Goal: Task Accomplishment & Management: Manage account settings

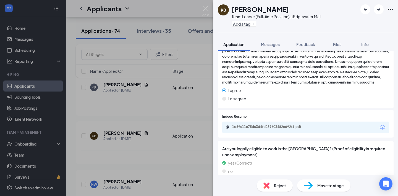
scroll to position [680, 0]
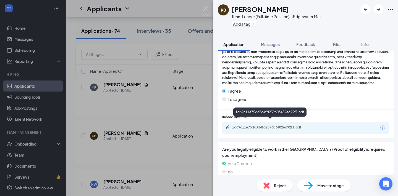
click at [291, 125] on div "1d69c11e75dc3d4fd239603482ed92f1.pdf" at bounding box center [270, 127] width 77 height 4
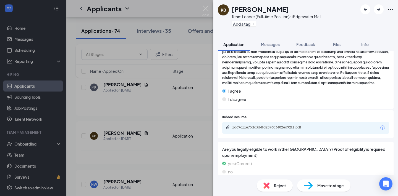
click at [329, 183] on span "Move to stage" at bounding box center [330, 186] width 27 height 6
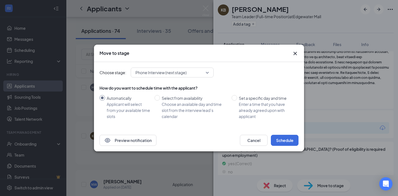
click at [183, 73] on div "Phone Interview (next stage)" at bounding box center [172, 73] width 83 height 10
click at [236, 73] on div "Choose stage: Phone Interview (next stage) 4040658 4040660 4040662 Application …" at bounding box center [198, 73] width 199 height 10
click at [172, 68] on div "Phone Interview (next stage) 4040658 4040660 4040662 Application (current stage…" at bounding box center [172, 73] width 83 height 10
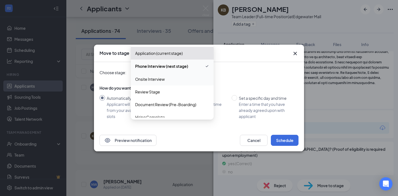
click at [163, 77] on span "Onsite Interview" at bounding box center [150, 79] width 30 height 6
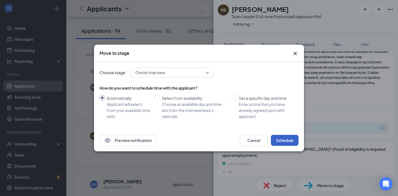
click at [290, 137] on button "Schedule" at bounding box center [285, 140] width 28 height 11
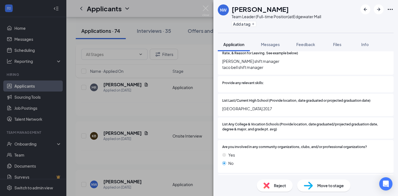
scroll to position [516, 0]
click at [273, 184] on div "Reject" at bounding box center [275, 186] width 36 height 12
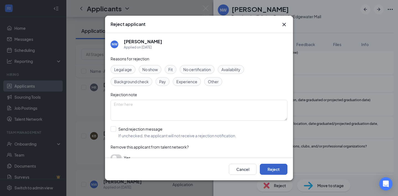
click at [271, 167] on button "Reject" at bounding box center [274, 169] width 28 height 11
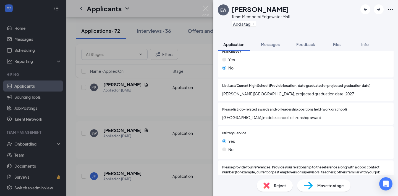
scroll to position [487, 0]
click at [274, 187] on span "Reject" at bounding box center [280, 186] width 12 height 6
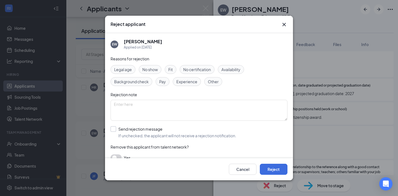
click at [138, 132] on input "Send rejection message If unchecked, the applicant will not receive a rejection…" at bounding box center [173, 132] width 126 height 12
checkbox input "true"
click at [273, 168] on button "Reject" at bounding box center [274, 169] width 28 height 11
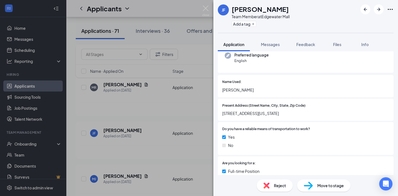
scroll to position [64, 0]
click at [378, 7] on icon "ArrowRight" at bounding box center [378, 9] width 7 height 7
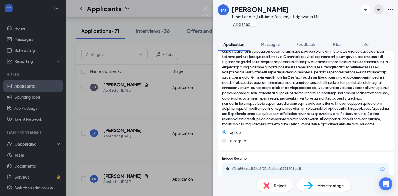
scroll to position [596, 0]
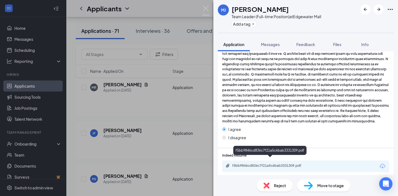
click at [303, 164] on div "f5bb9846cd836c7f21a5c6bab3331309.pdf" at bounding box center [270, 166] width 77 height 4
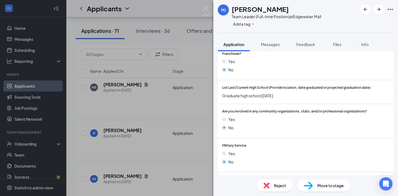
scroll to position [410, 0]
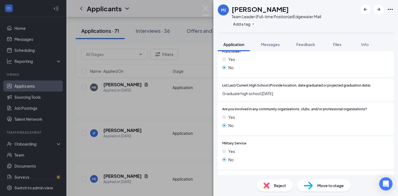
click at [283, 181] on div "Reject" at bounding box center [275, 186] width 36 height 12
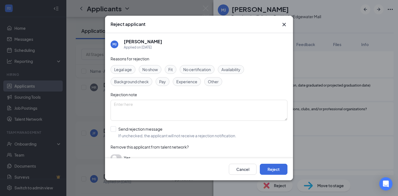
click at [153, 123] on div "Reasons for rejection Legal age No show Fit No certification Availability Backg…" at bounding box center [198, 111] width 177 height 111
click at [150, 132] on input "Send rejection message If unchecked, the applicant will not receive a rejection…" at bounding box center [173, 132] width 126 height 12
checkbox input "true"
click at [271, 168] on button "Reject" at bounding box center [274, 169] width 28 height 11
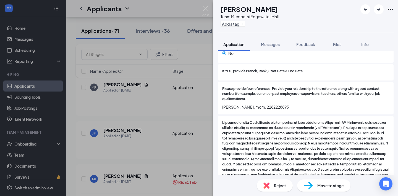
scroll to position [717, 0]
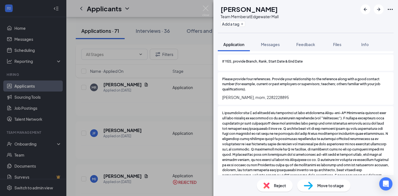
click at [275, 184] on span "Reject" at bounding box center [280, 186] width 12 height 6
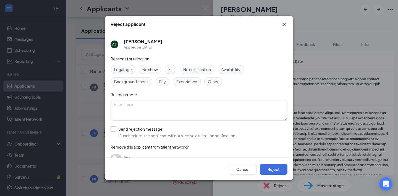
click at [157, 132] on input "Send rejection message If unchecked, the applicant will not receive a rejection…" at bounding box center [173, 132] width 126 height 12
checkbox input "true"
click at [275, 168] on button "Reject" at bounding box center [274, 169] width 28 height 11
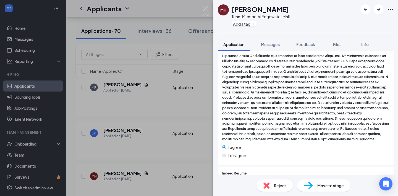
scroll to position [743, 0]
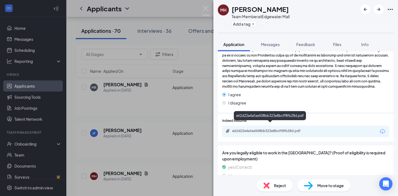
click at [294, 129] on div "e62d22e4afae508bb323e8bcff8fb28d.pdf" at bounding box center [270, 131] width 77 height 4
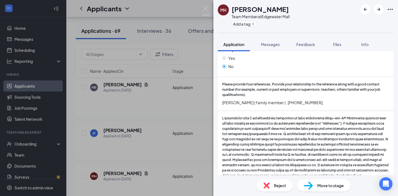
scroll to position [617, 0]
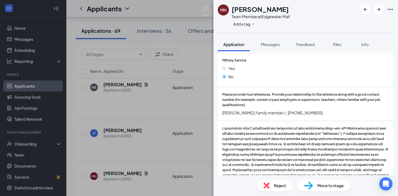
click at [329, 187] on span "Move to stage" at bounding box center [330, 186] width 27 height 6
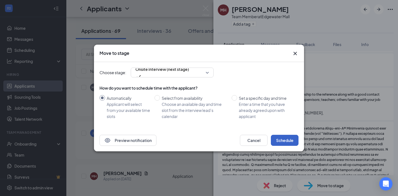
click at [285, 140] on button "Schedule" at bounding box center [285, 140] width 28 height 11
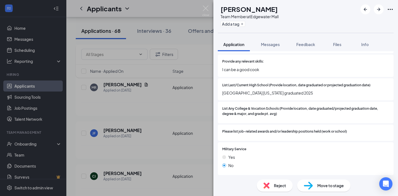
scroll to position [561, 0]
click at [273, 186] on div "Reject" at bounding box center [275, 186] width 36 height 12
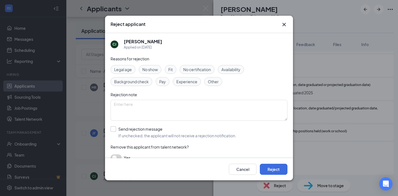
click at [147, 132] on input "Send rejection message If unchecked, the applicant will not receive a rejection…" at bounding box center [173, 132] width 126 height 12
checkbox input "true"
click at [269, 168] on button "Reject" at bounding box center [274, 169] width 28 height 11
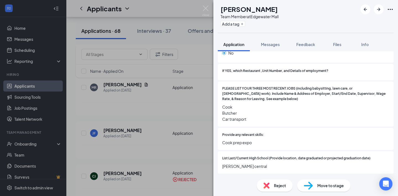
scroll to position [544, 0]
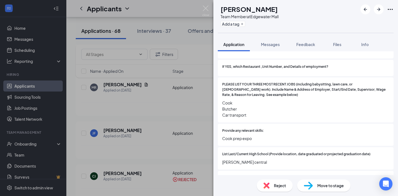
click at [276, 186] on span "Reject" at bounding box center [280, 186] width 12 height 6
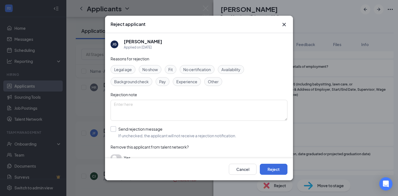
click at [146, 134] on input "Send rejection message If unchecked, the applicant will not receive a rejection…" at bounding box center [173, 132] width 126 height 12
checkbox input "true"
click at [278, 174] on button "Reject" at bounding box center [274, 169] width 28 height 11
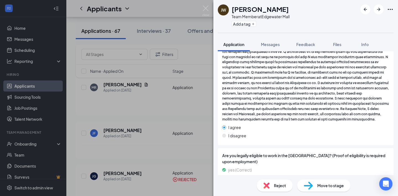
scroll to position [631, 0]
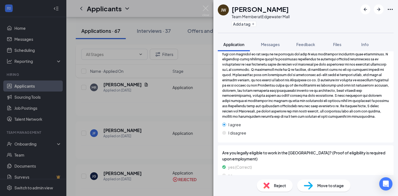
click at [281, 178] on div "Reject Move to stage" at bounding box center [305, 185] width 184 height 21
click at [275, 186] on span "Reject" at bounding box center [280, 186] width 12 height 6
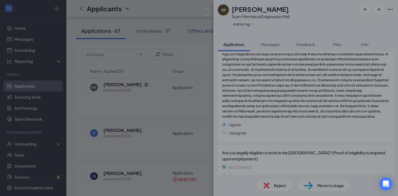
scroll to position [629, 0]
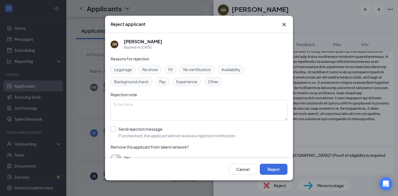
click at [138, 135] on input "Send rejection message If unchecked, the applicant will not receive a rejection…" at bounding box center [173, 132] width 126 height 12
checkbox input "true"
click at [270, 169] on button "Reject" at bounding box center [274, 169] width 28 height 11
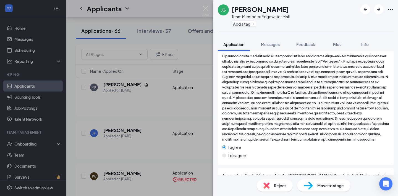
scroll to position [857, 0]
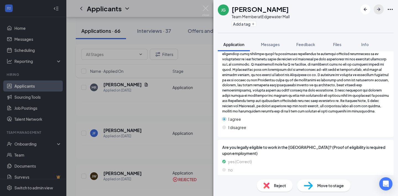
click at [380, 10] on icon "ArrowRight" at bounding box center [378, 9] width 7 height 7
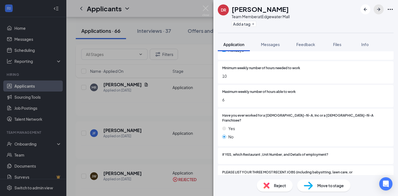
scroll to position [456, 0]
click at [275, 186] on span "Reject" at bounding box center [280, 186] width 12 height 6
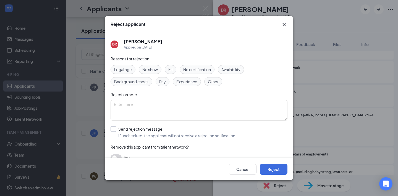
click at [151, 132] on input "Send rejection message If unchecked, the applicant will not receive a rejection…" at bounding box center [173, 132] width 126 height 12
checkbox input "true"
click at [269, 170] on button "Reject" at bounding box center [274, 169] width 28 height 11
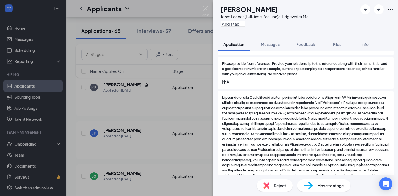
scroll to position [531, 0]
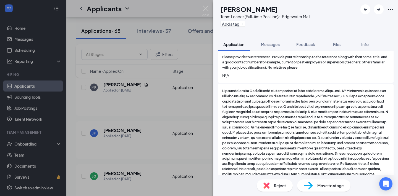
click at [281, 186] on span "Reject" at bounding box center [280, 186] width 12 height 6
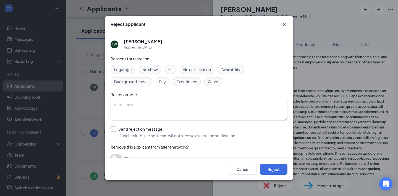
click at [170, 136] on input "Send rejection message If unchecked, the applicant will not receive a rejection…" at bounding box center [173, 132] width 126 height 12
checkbox input "true"
click at [273, 164] on button "Reject" at bounding box center [274, 169] width 28 height 11
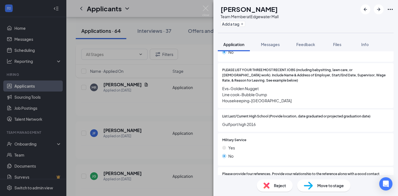
scroll to position [549, 0]
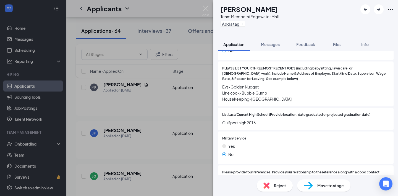
click at [286, 187] on div "Reject" at bounding box center [275, 186] width 36 height 12
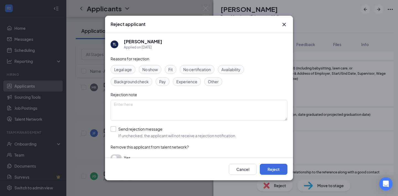
click at [160, 131] on input "Send rejection message If unchecked, the applicant will not receive a rejection…" at bounding box center [173, 132] width 126 height 12
checkbox input "true"
click at [273, 169] on button "Reject" at bounding box center [274, 169] width 28 height 11
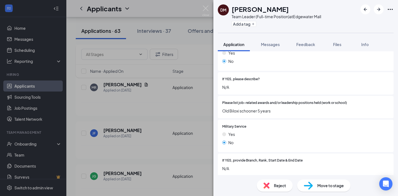
scroll to position [605, 0]
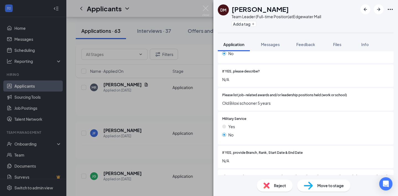
click at [270, 188] on div "Reject" at bounding box center [275, 186] width 36 height 12
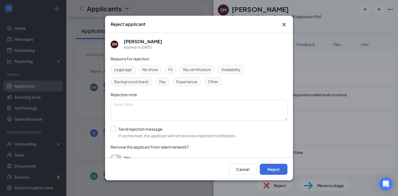
click at [152, 131] on input "Send rejection message If unchecked, the applicant will not receive a rejection…" at bounding box center [173, 132] width 126 height 12
checkbox input "true"
click at [270, 171] on button "Reject" at bounding box center [274, 169] width 28 height 11
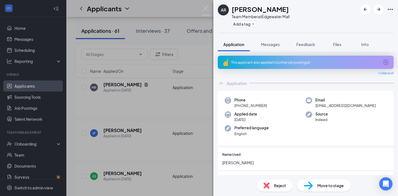
click at [294, 57] on div "This applicant also applied to 1 other job posting(s)" at bounding box center [306, 62] width 176 height 13
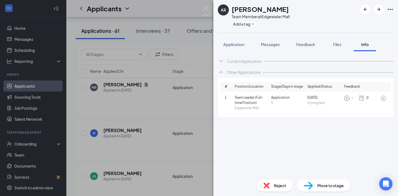
click at [221, 62] on icon "ChevronDown" at bounding box center [221, 61] width 4 height 2
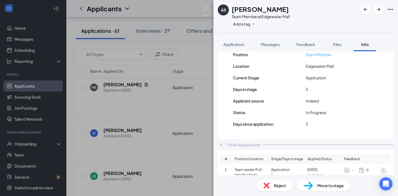
scroll to position [82, 0]
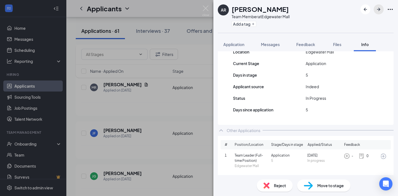
click at [377, 10] on icon "ArrowRight" at bounding box center [378, 9] width 7 height 7
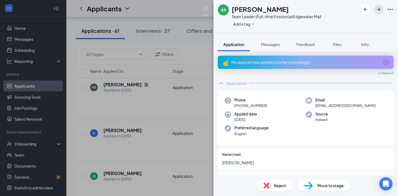
click at [382, 10] on button "button" at bounding box center [378, 9] width 10 height 10
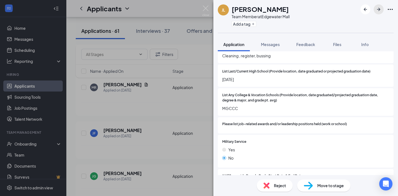
scroll to position [584, 0]
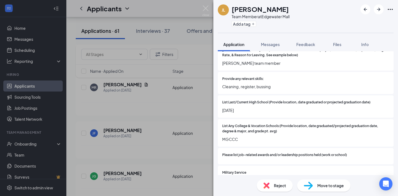
click at [276, 189] on div "Reject" at bounding box center [275, 186] width 36 height 12
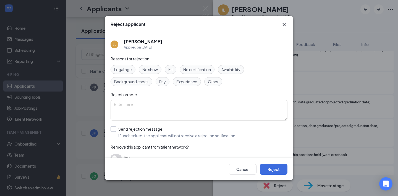
click at [135, 130] on input "Send rejection message If unchecked, the applicant will not receive a rejection…" at bounding box center [173, 132] width 126 height 12
checkbox input "true"
click at [272, 170] on button "Reject" at bounding box center [274, 169] width 28 height 11
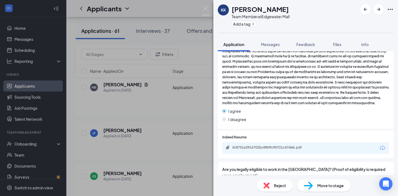
scroll to position [749, 0]
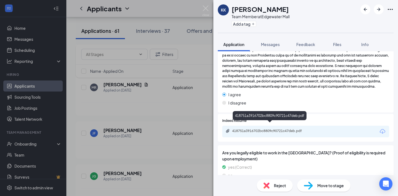
click at [295, 129] on div "418751a3916702bc8809c90721c47deb.pdf" at bounding box center [270, 131] width 77 height 4
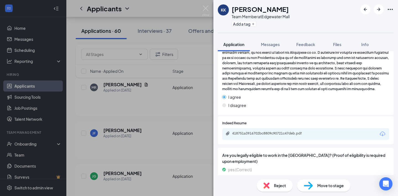
click at [331, 186] on span "Move to stage" at bounding box center [330, 186] width 27 height 6
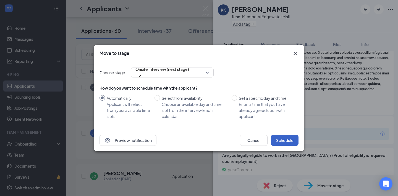
click at [288, 143] on button "Schedule" at bounding box center [285, 140] width 28 height 11
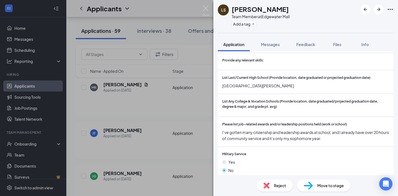
scroll to position [597, 0]
click at [281, 187] on span "Reject" at bounding box center [280, 186] width 12 height 6
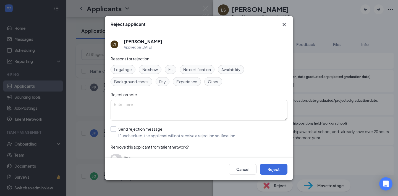
click at [149, 132] on input "Send rejection message If unchecked, the applicant will not receive a rejection…" at bounding box center [173, 132] width 126 height 12
checkbox input "true"
click at [270, 170] on button "Reject" at bounding box center [274, 169] width 28 height 11
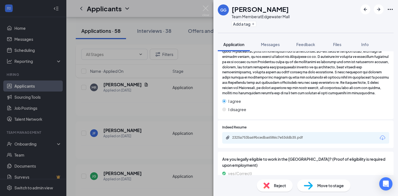
scroll to position [661, 0]
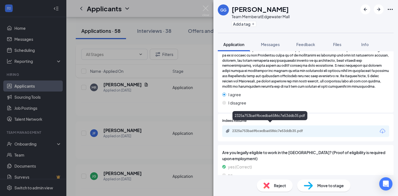
click at [291, 129] on div "2325a753ba69bcedba6586c7e53ddb35.pdf" at bounding box center [270, 131] width 77 height 4
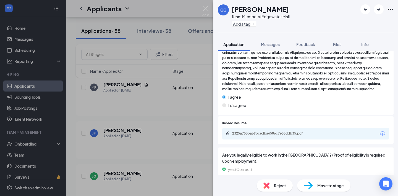
click at [320, 191] on div "Move to stage" at bounding box center [323, 186] width 53 height 12
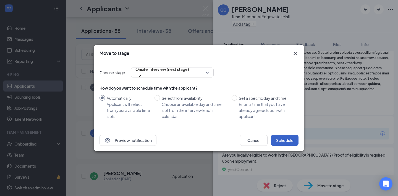
click at [288, 145] on button "Schedule" at bounding box center [285, 140] width 28 height 11
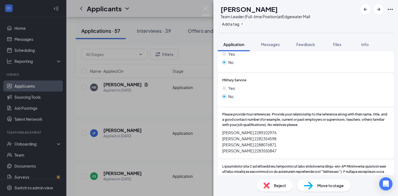
scroll to position [479, 0]
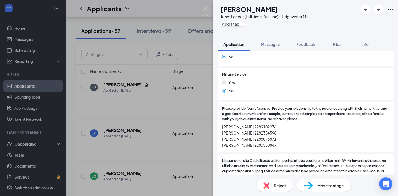
click at [281, 186] on span "Reject" at bounding box center [280, 186] width 12 height 6
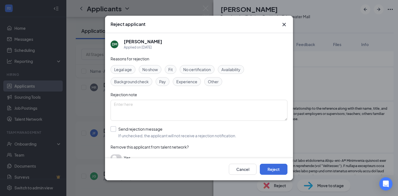
click at [149, 136] on input "Send rejection message If unchecked, the applicant will not receive a rejection…" at bounding box center [173, 132] width 126 height 12
checkbox input "true"
click at [276, 167] on button "Reject" at bounding box center [274, 169] width 28 height 11
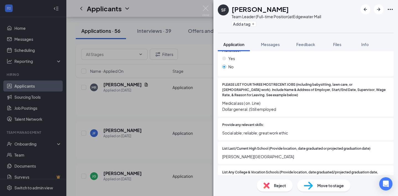
scroll to position [420, 0]
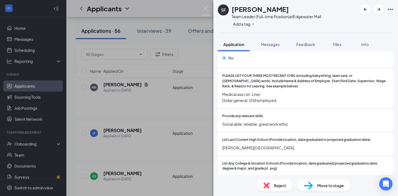
click at [274, 186] on span "Reject" at bounding box center [280, 186] width 12 height 6
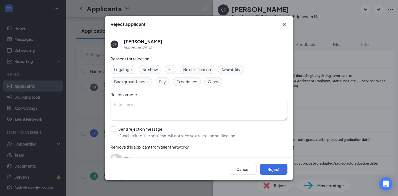
click at [156, 124] on div "Reasons for rejection Legal age No show Fit No certification Availability Backg…" at bounding box center [198, 111] width 177 height 111
click at [152, 132] on input "Send rejection message If unchecked, the applicant will not receive a rejection…" at bounding box center [173, 132] width 126 height 12
checkbox input "true"
click at [282, 168] on button "Reject" at bounding box center [274, 169] width 28 height 11
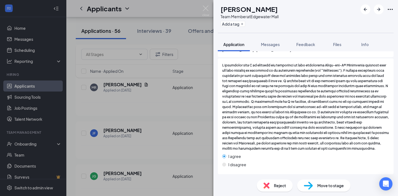
scroll to position [856, 0]
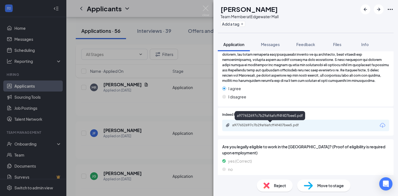
click at [294, 126] on div "a977652697c7b29af6afcff4f407bee5.pdf" at bounding box center [270, 125] width 77 height 4
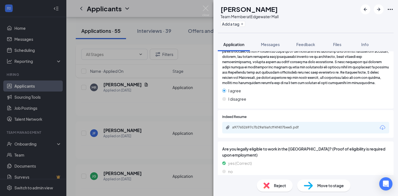
click at [320, 187] on span "Move to stage" at bounding box center [330, 186] width 27 height 6
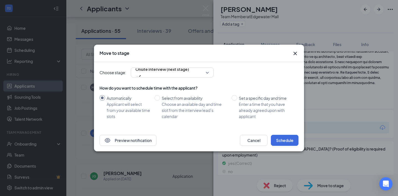
click at [285, 146] on div "Preview notification Cancel Schedule" at bounding box center [199, 141] width 210 height 22
click at [285, 138] on button "Schedule" at bounding box center [285, 140] width 28 height 11
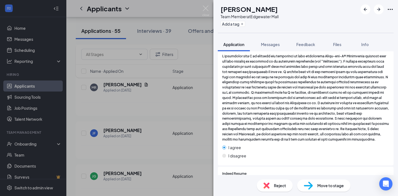
scroll to position [615, 0]
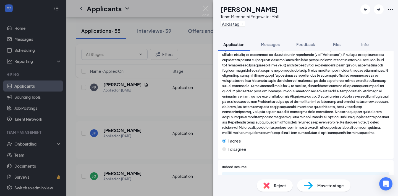
click at [277, 183] on span "Reject" at bounding box center [280, 186] width 12 height 6
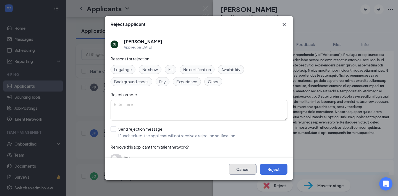
click at [238, 170] on button "Cancel" at bounding box center [243, 169] width 28 height 11
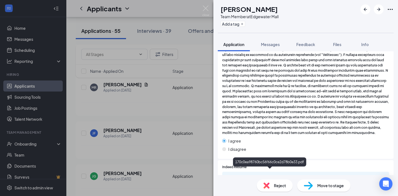
click at [252, 175] on div "170c0ea98760bc56f66c0ce2d78b0e33.pdf" at bounding box center [270, 177] width 77 height 4
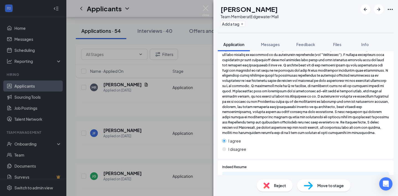
click at [277, 191] on div "Reject" at bounding box center [275, 186] width 36 height 12
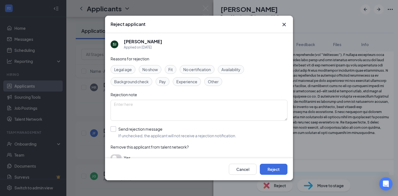
click at [155, 133] on input "Send rejection message If unchecked, the applicant will not receive a rejection…" at bounding box center [173, 132] width 126 height 12
checkbox input "true"
click at [278, 172] on button "Reject" at bounding box center [274, 169] width 28 height 11
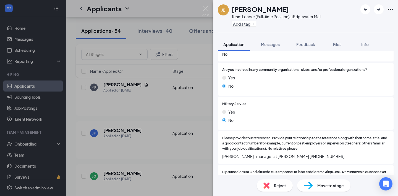
scroll to position [558, 0]
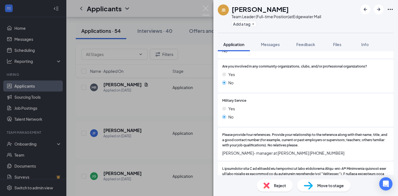
click at [276, 186] on span "Reject" at bounding box center [280, 186] width 12 height 6
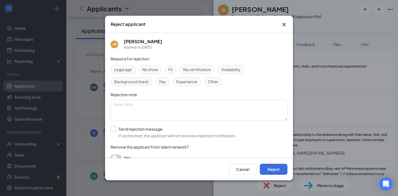
click at [143, 133] on input "Send rejection message If unchecked, the applicant will not receive a rejection…" at bounding box center [173, 132] width 126 height 12
checkbox input "true"
click at [267, 170] on button "Reject" at bounding box center [274, 169] width 28 height 11
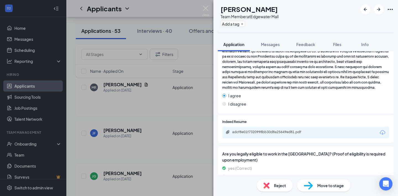
scroll to position [764, 0]
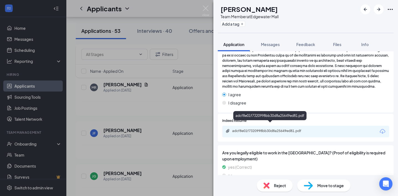
click at [265, 129] on div "adcf8e01f7320998bb30d8a25649ed81.pdf" at bounding box center [270, 131] width 77 height 4
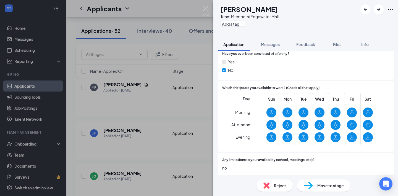
scroll to position [0, 0]
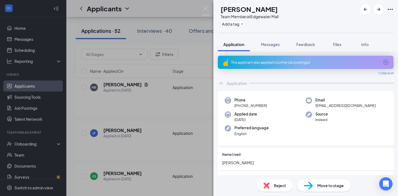
click at [310, 60] on div "This applicant also applied to 1 other job posting(s)" at bounding box center [305, 62] width 148 height 5
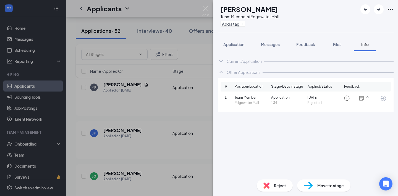
click at [283, 188] on span "Reject" at bounding box center [280, 186] width 12 height 6
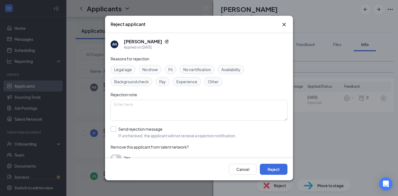
click at [135, 131] on input "Send rejection message If unchecked, the applicant will not receive a rejection…" at bounding box center [173, 132] width 126 height 12
checkbox input "true"
click at [274, 172] on button "Reject" at bounding box center [274, 169] width 28 height 11
